Goal: Navigation & Orientation: Find specific page/section

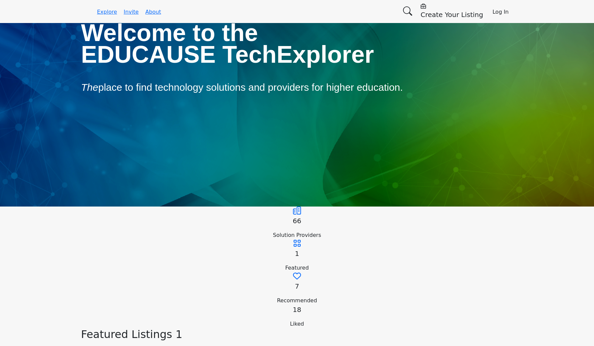
click at [478, 46] on div "Welcome to the EDUCAUSE TechExplorer The place to find technology solutions and…" at bounding box center [297, 114] width 594 height 183
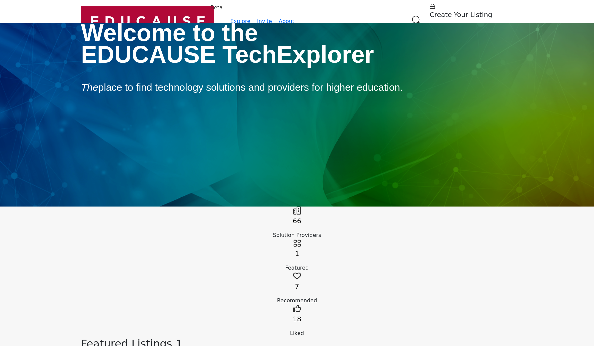
click at [293, 217] on link "66" at bounding box center [297, 221] width 8 height 8
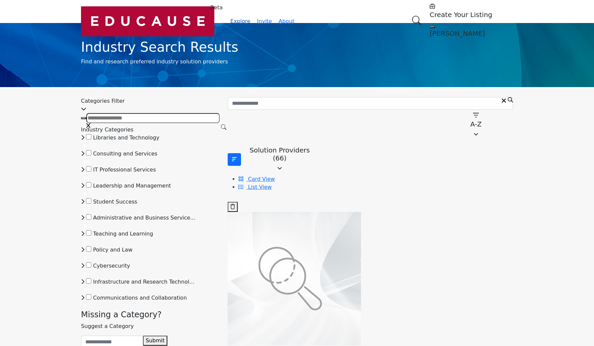
click at [231, 18] on link "Explore" at bounding box center [241, 21] width 20 height 6
